Goal: Information Seeking & Learning: Learn about a topic

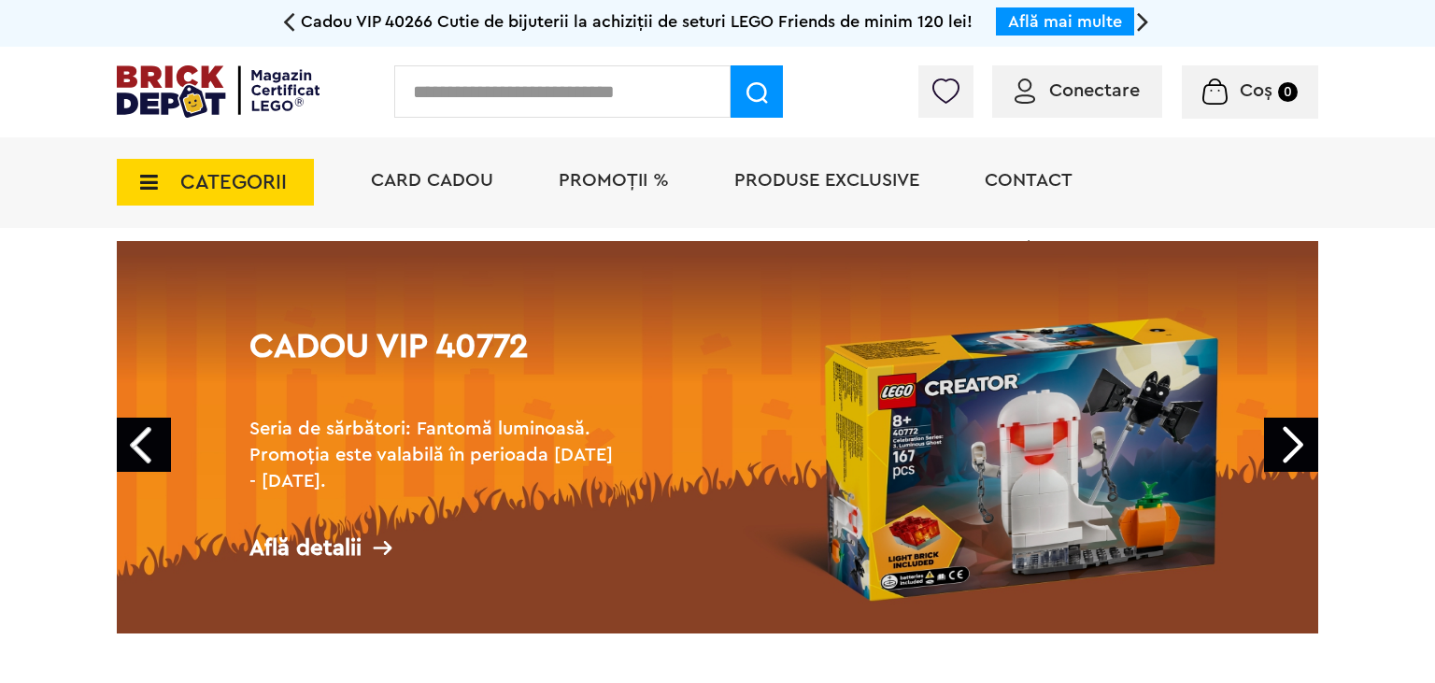
click at [642, 443] on div "Cadou VIP 40772 Seria de sărbători: Fantomă luminoasă. Promoția este valabilă î…" at bounding box center [436, 446] width 415 height 309
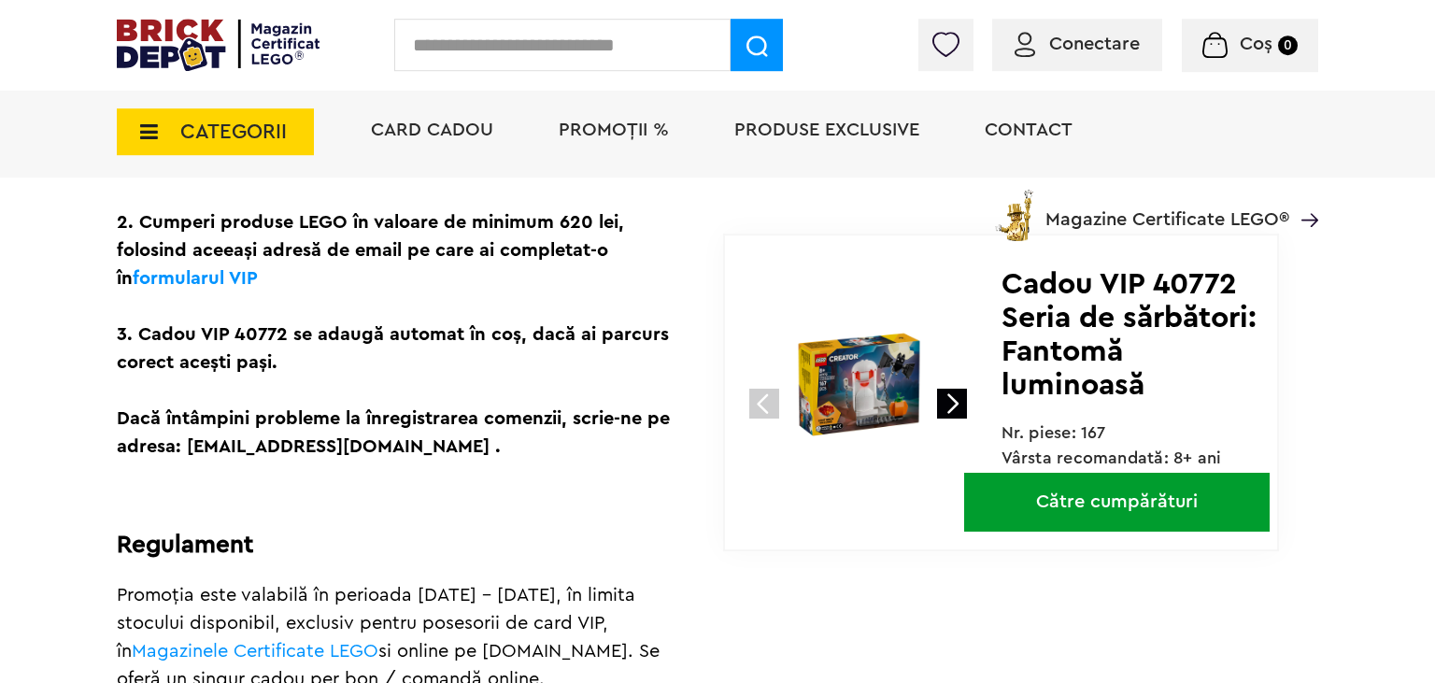
scroll to position [740, 0]
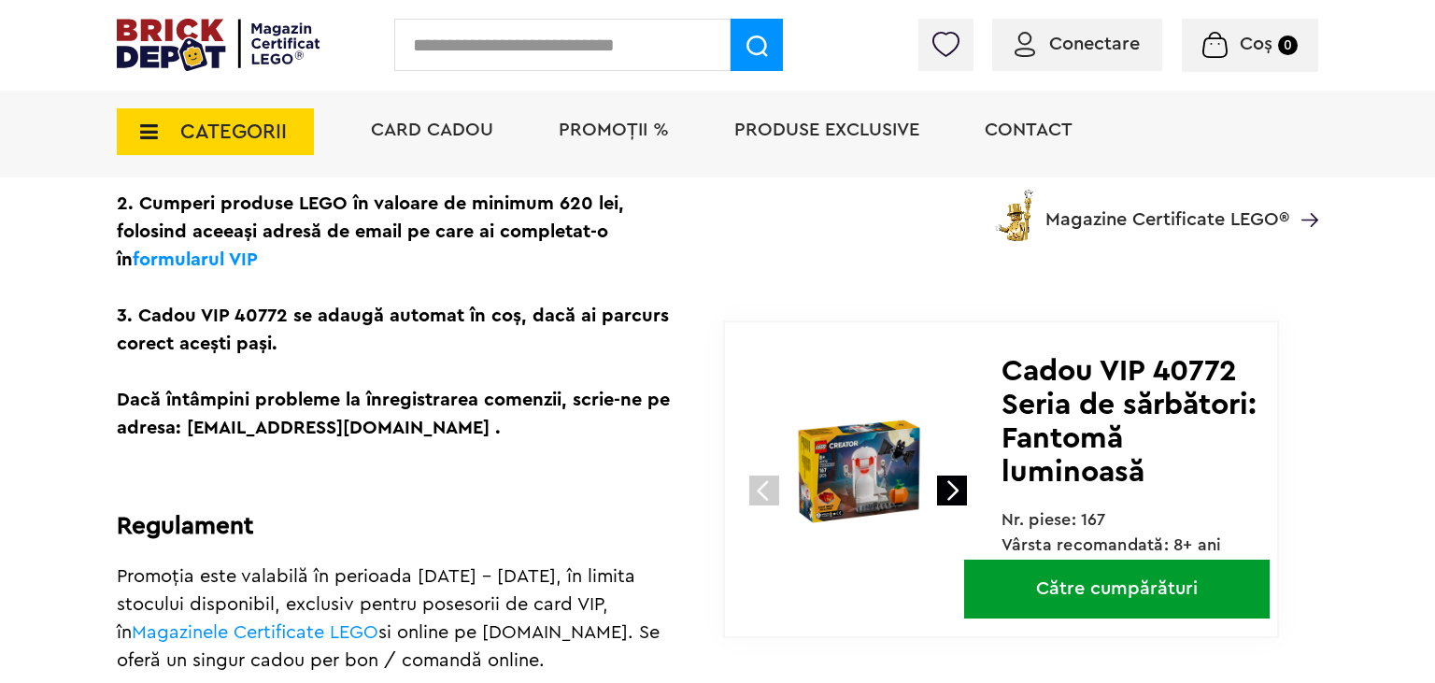
click at [1348, 494] on div "Cadou VIP 40266 Cutie de bijuterii la achiziții de seturi LEGO Friends de minim…" at bounding box center [717, 304] width 1435 height 2088
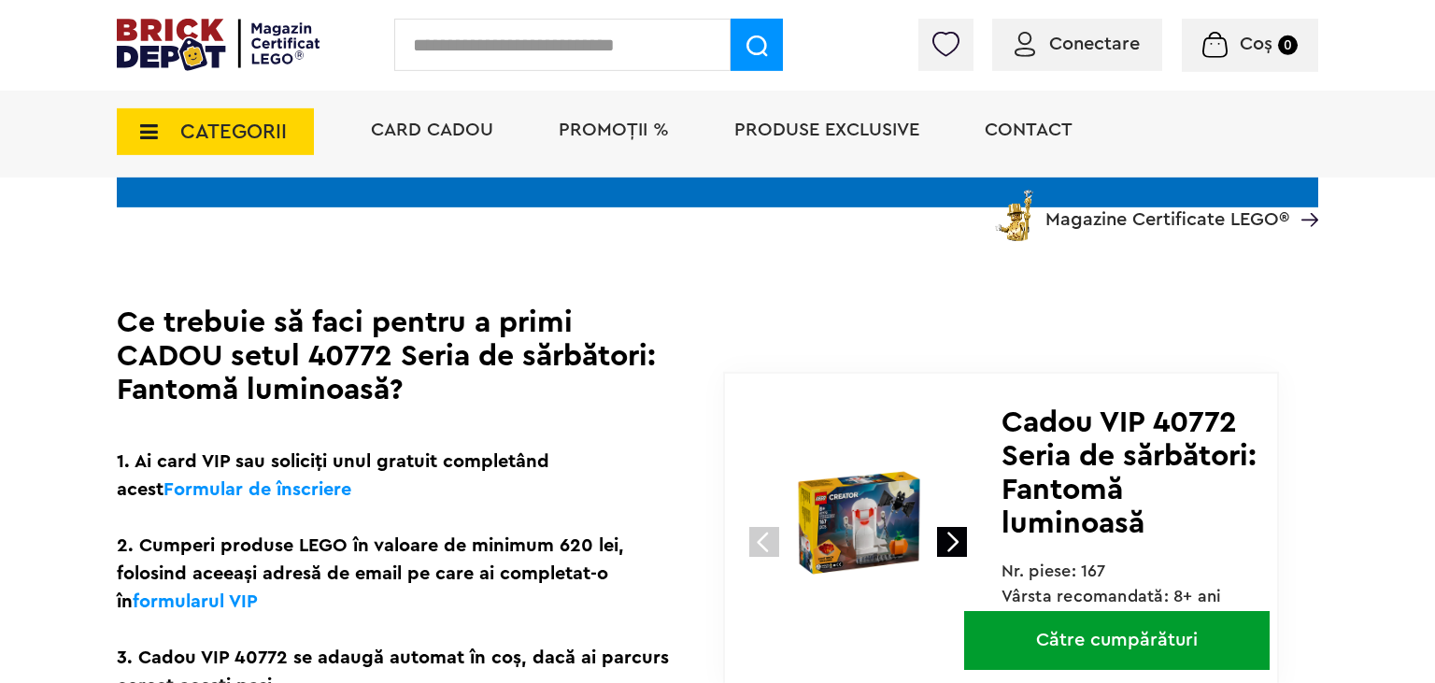
scroll to position [394, 0]
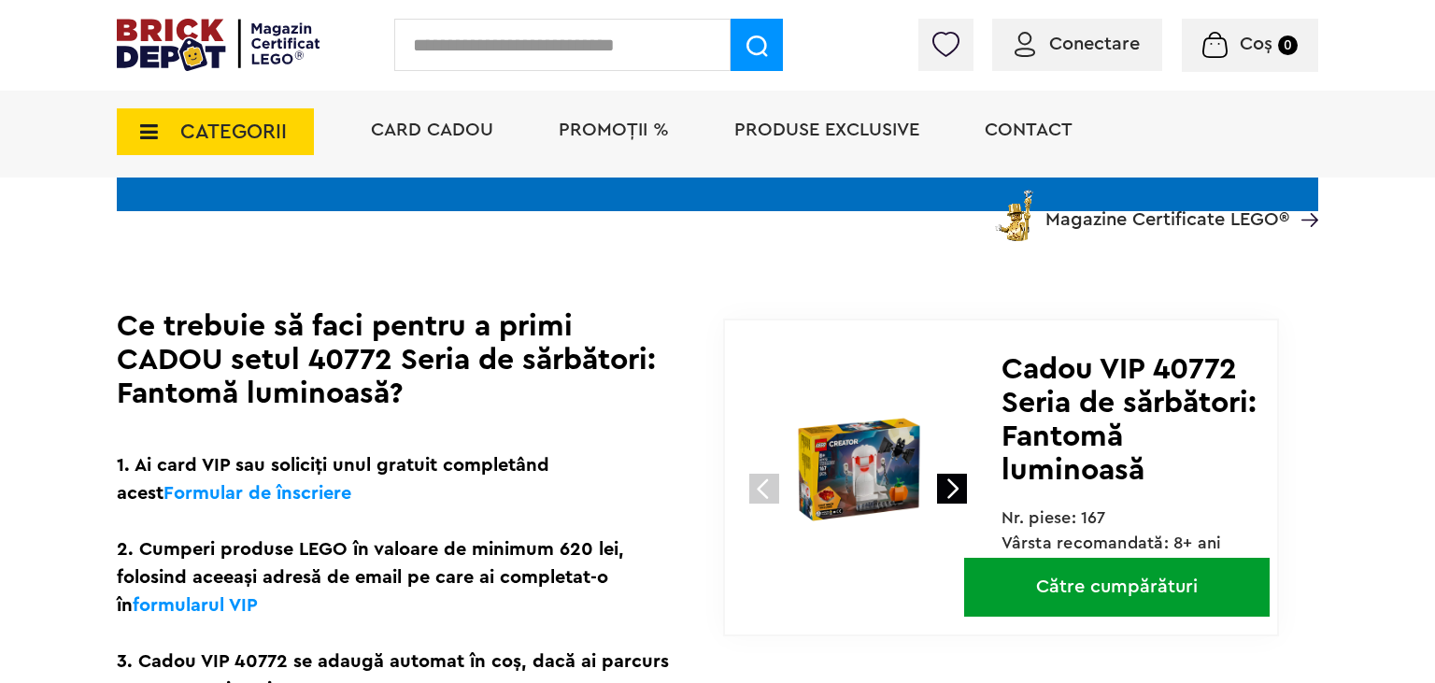
click at [270, 494] on link "Formular de înscriere" at bounding box center [258, 493] width 188 height 19
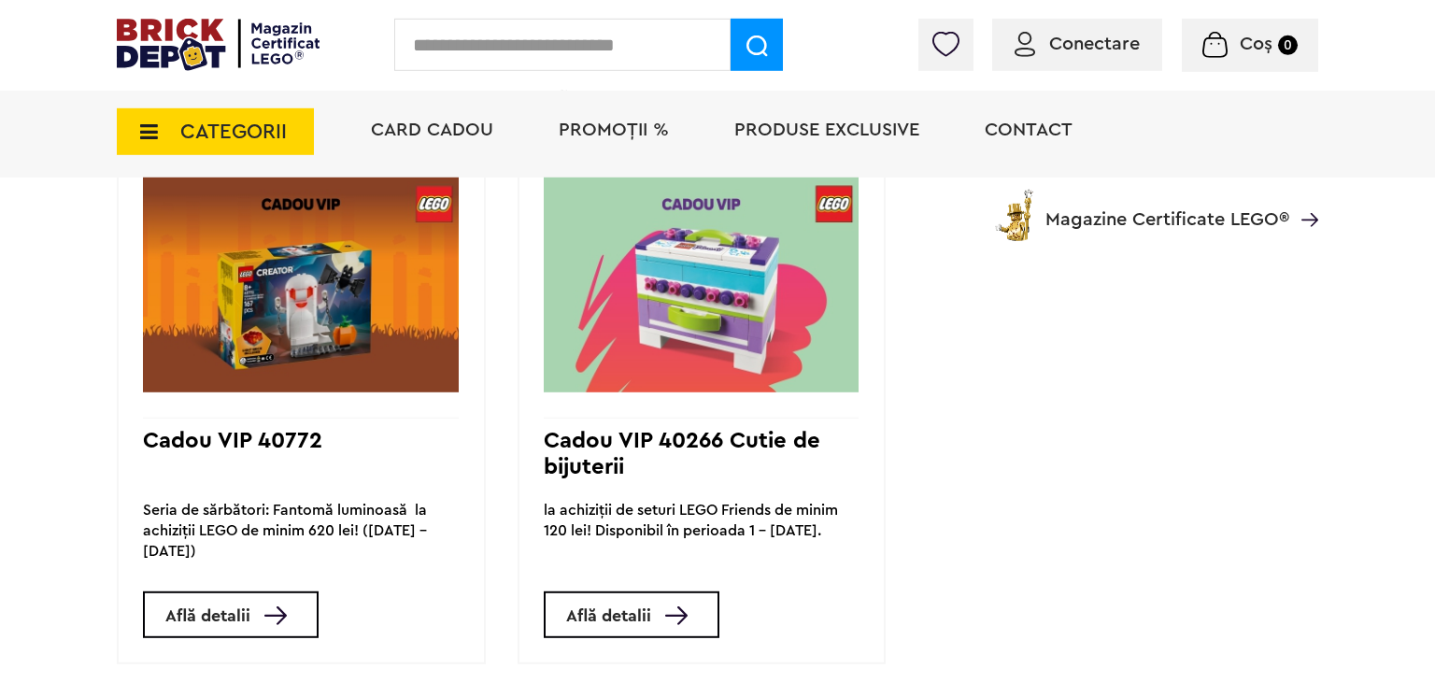
scroll to position [1477, 0]
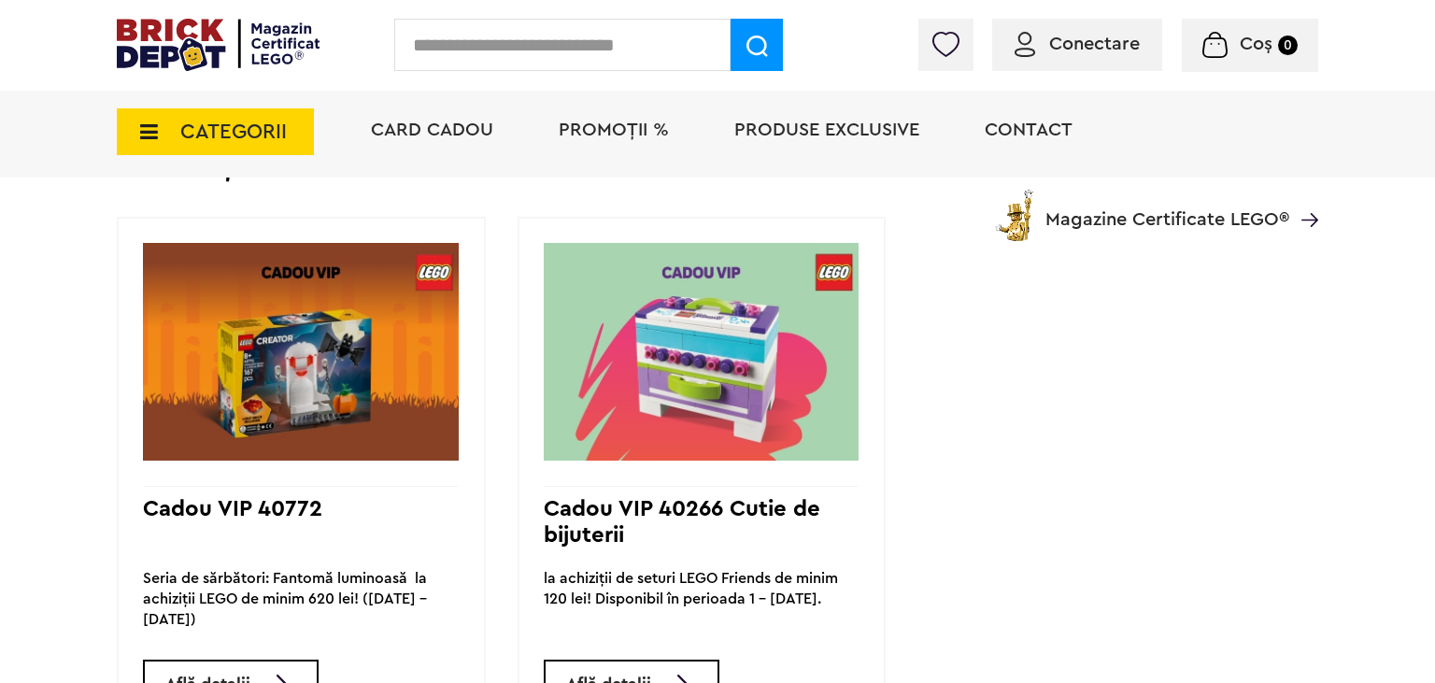
click at [185, 56] on img at bounding box center [218, 45] width 203 height 52
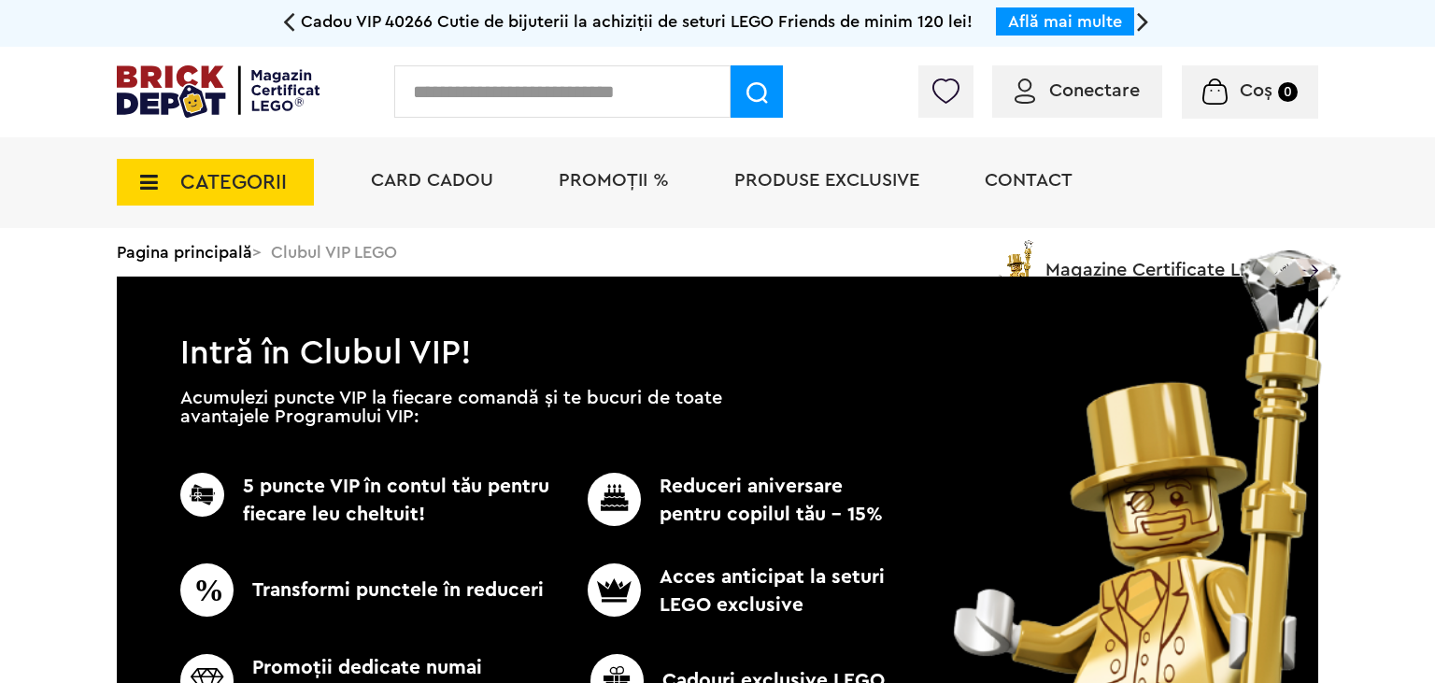
scroll to position [1477, 0]
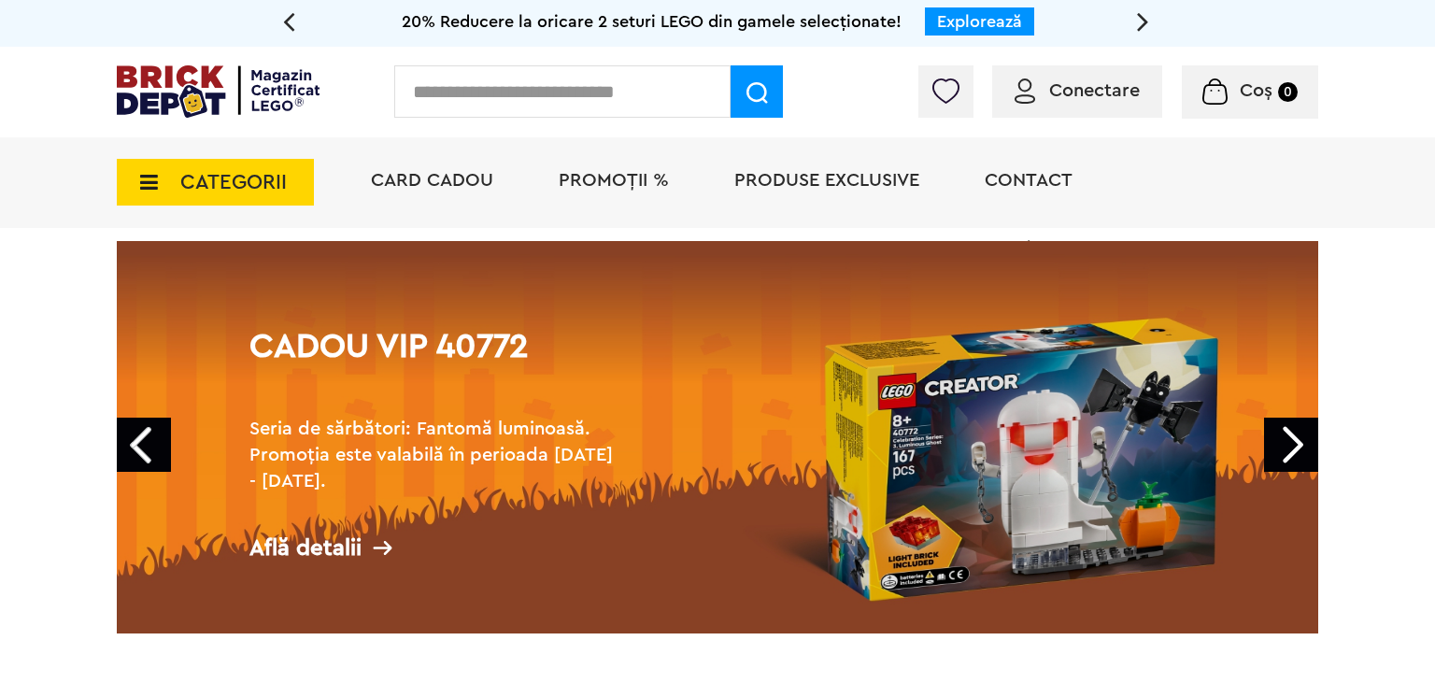
click at [961, 20] on link "Explorează" at bounding box center [979, 21] width 85 height 17
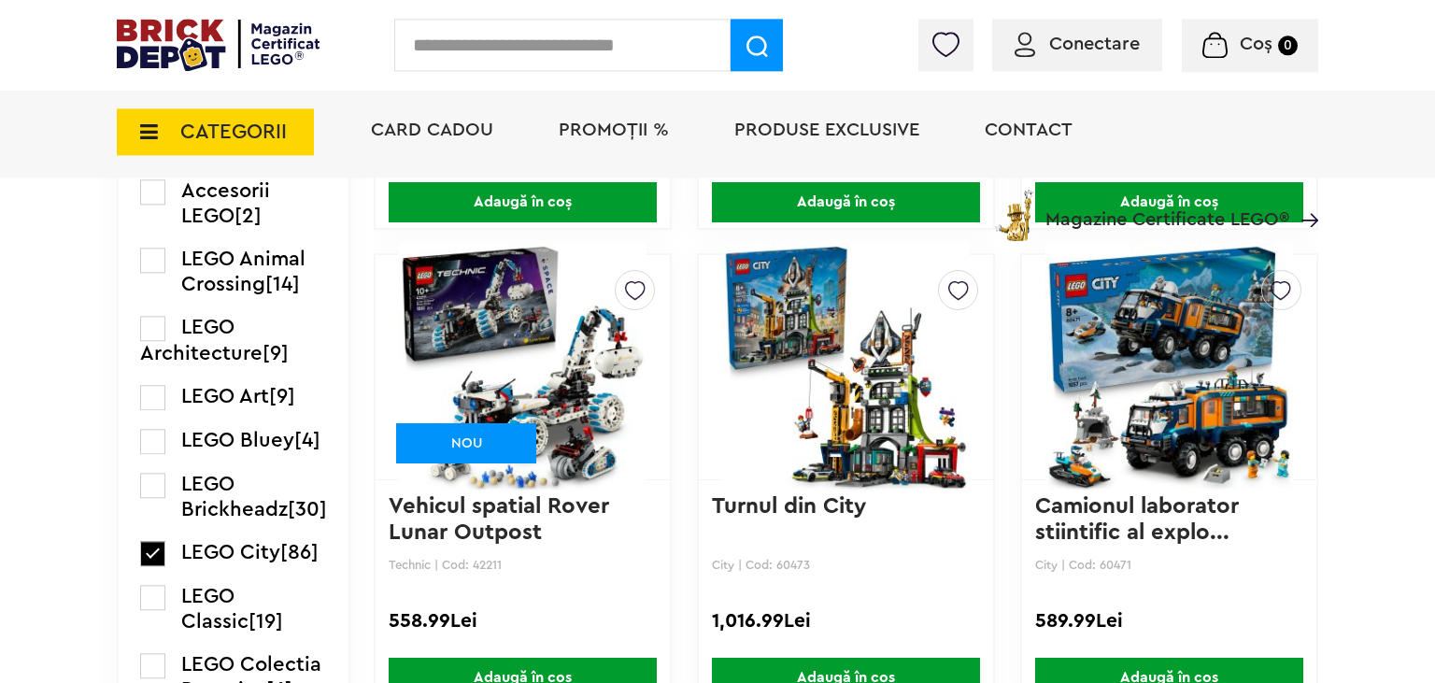
scroll to position [1578, 0]
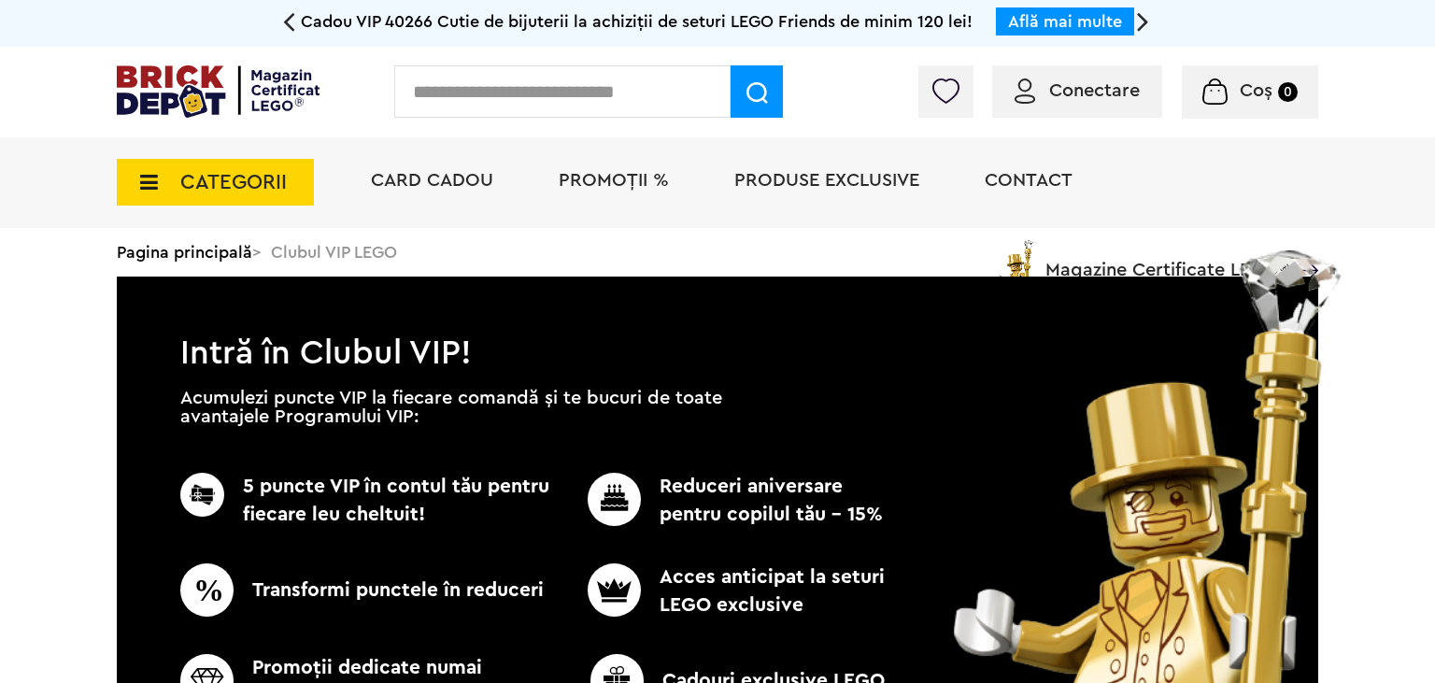
scroll to position [1477, 0]
